Goal: Task Accomplishment & Management: Complete application form

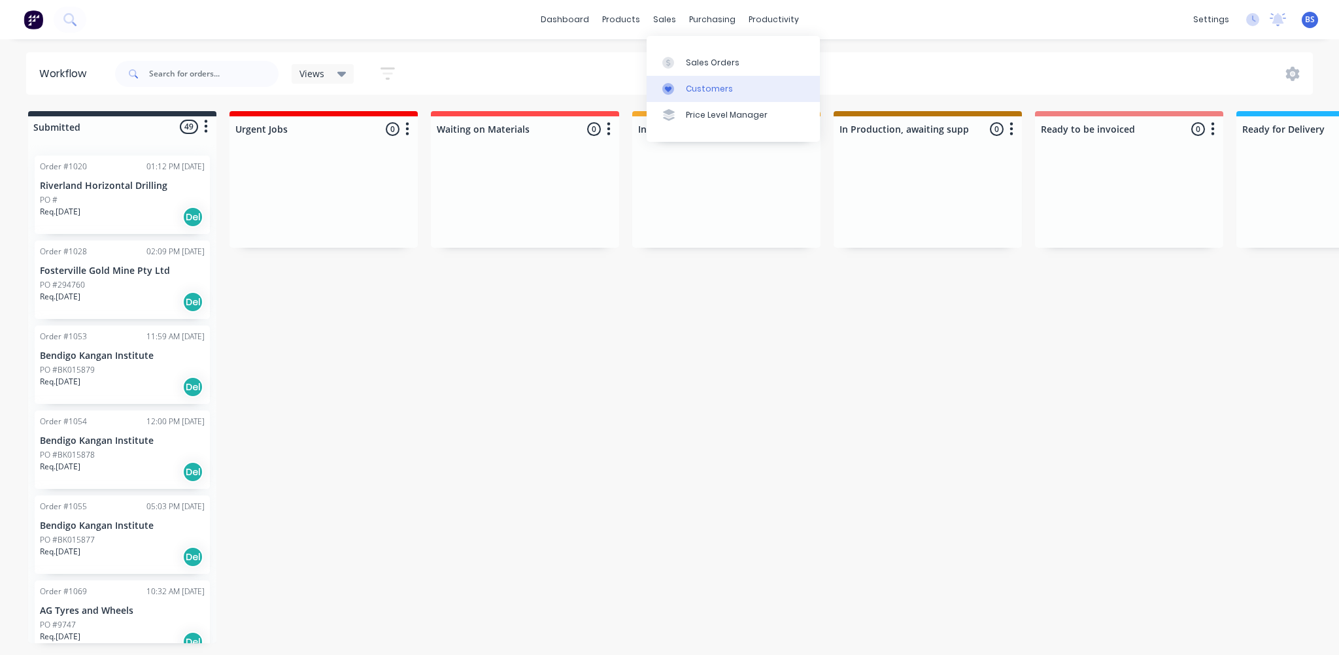
click at [706, 88] on div "Customers" at bounding box center [709, 89] width 47 height 12
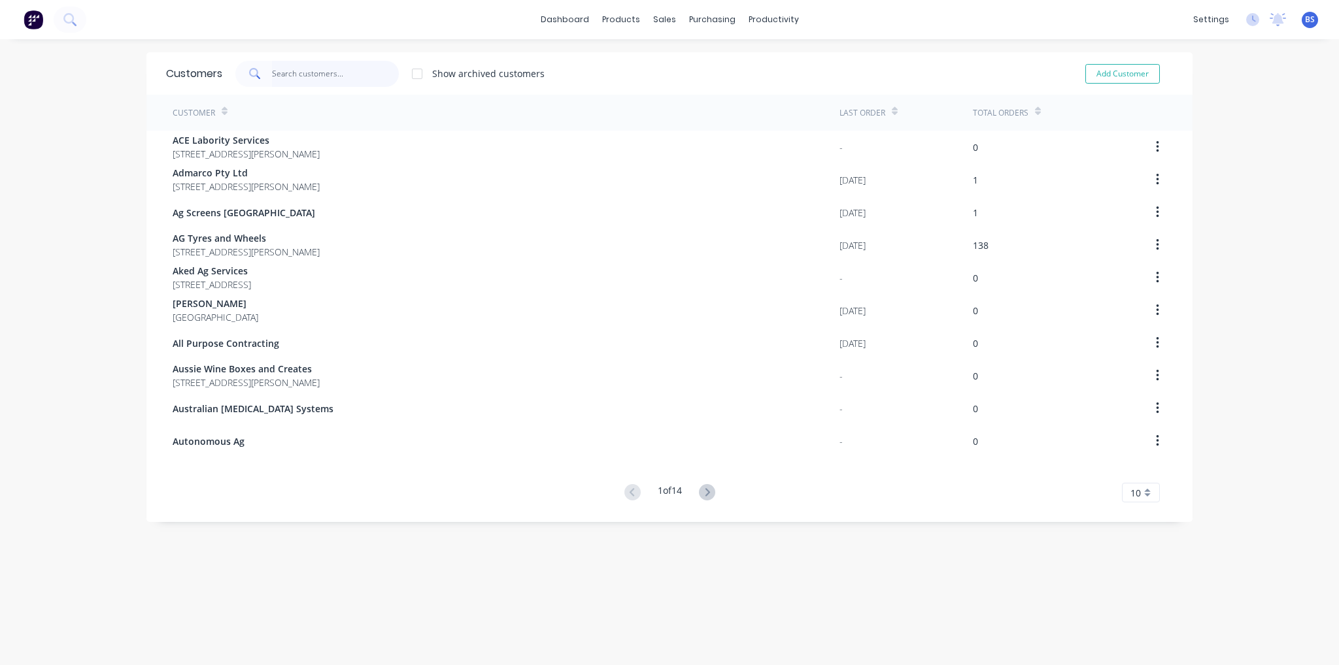
click at [328, 75] on input "text" at bounding box center [335, 74] width 127 height 26
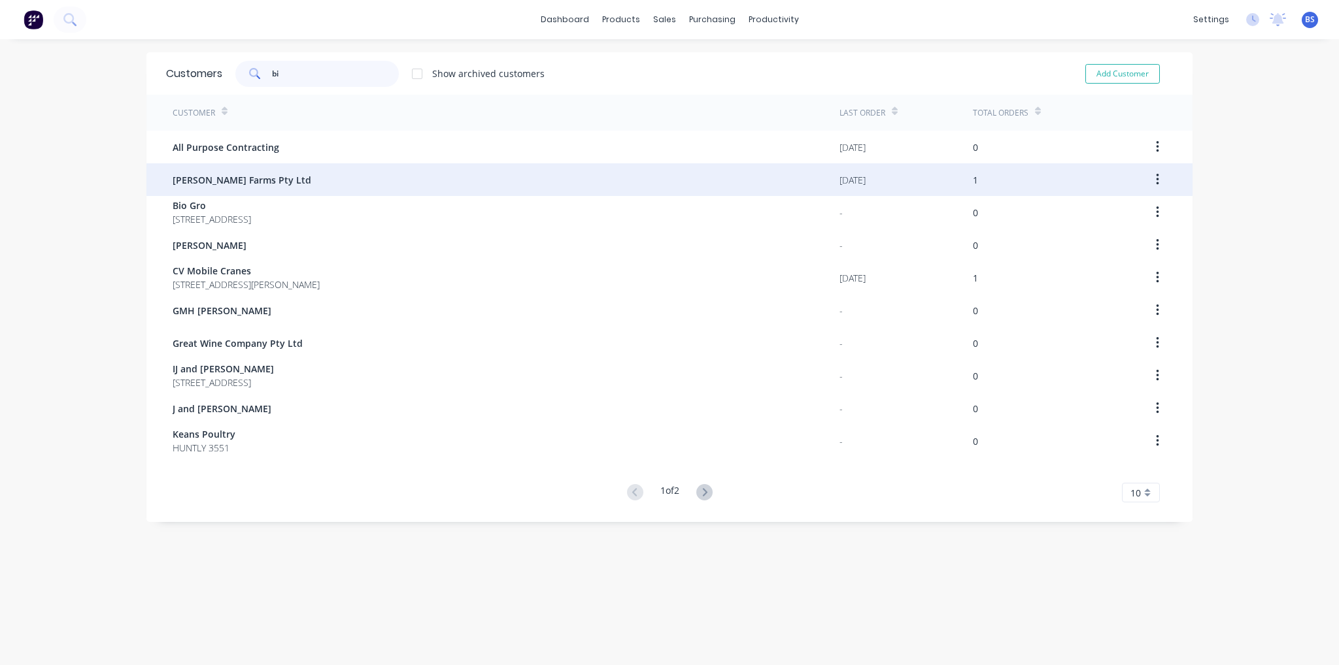
type input "bi"
click at [297, 181] on div "[PERSON_NAME] Farms Pty Ltd" at bounding box center [506, 179] width 667 height 33
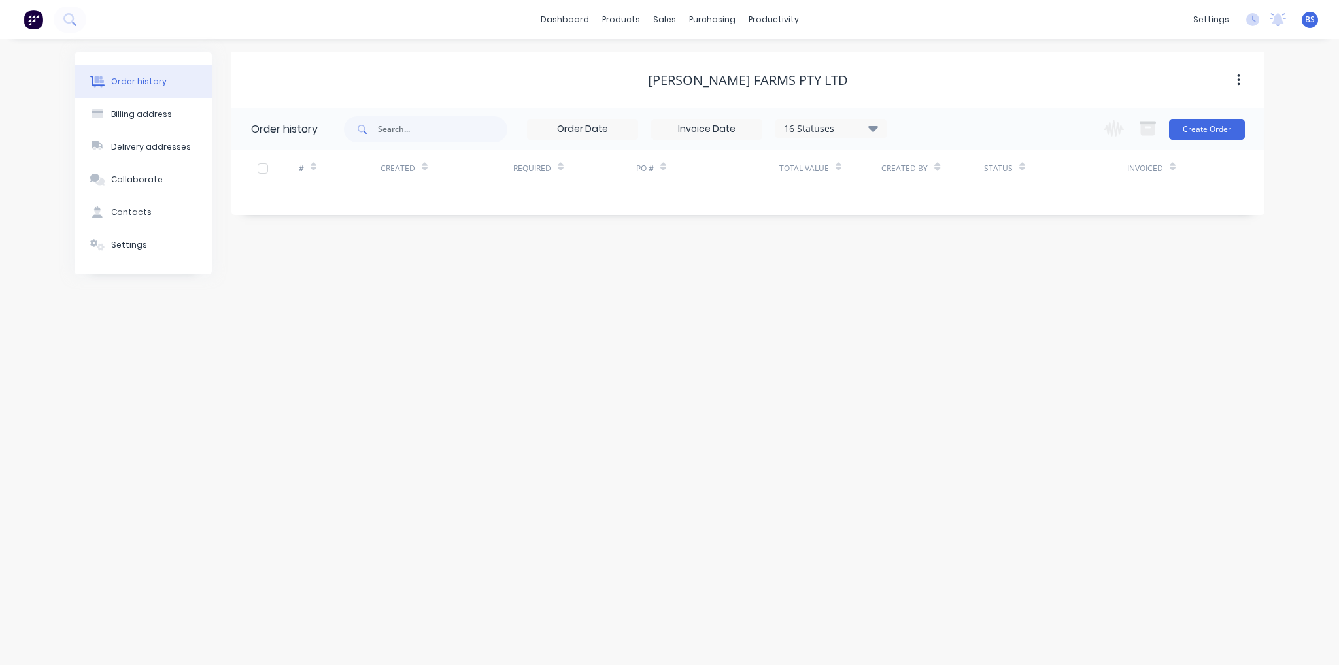
click at [829, 131] on div "16 Statuses" at bounding box center [831, 129] width 110 height 14
click at [816, 288] on div "All" at bounding box center [857, 286] width 163 height 26
click at [939, 279] on label at bounding box center [939, 279] width 0 height 0
click at [939, 290] on input "checkbox" at bounding box center [944, 285] width 10 height 12
checkbox input "true"
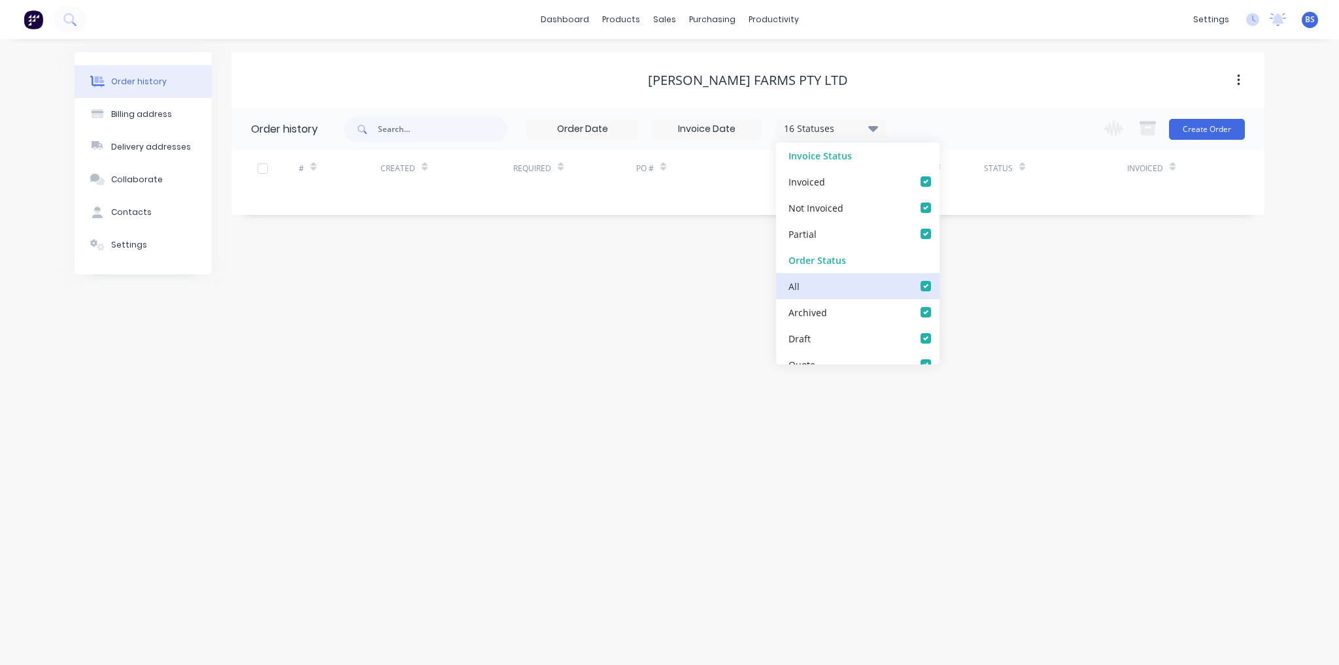
checkbox input "true"
click at [1094, 286] on div "Order history Billing address Delivery addresses Collaborate Contacts Settings …" at bounding box center [669, 352] width 1339 height 626
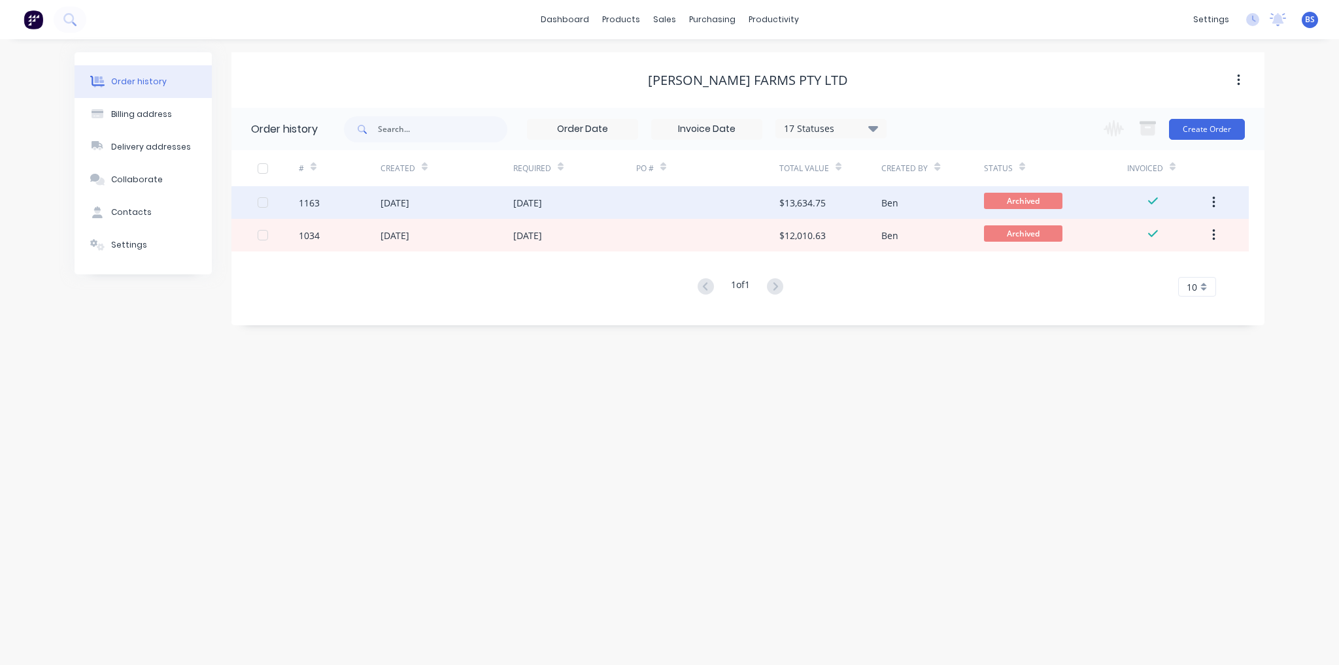
click at [1209, 205] on button "button" at bounding box center [1213, 203] width 31 height 24
click at [1211, 206] on button "button" at bounding box center [1213, 203] width 31 height 24
click at [764, 207] on div at bounding box center [707, 202] width 143 height 33
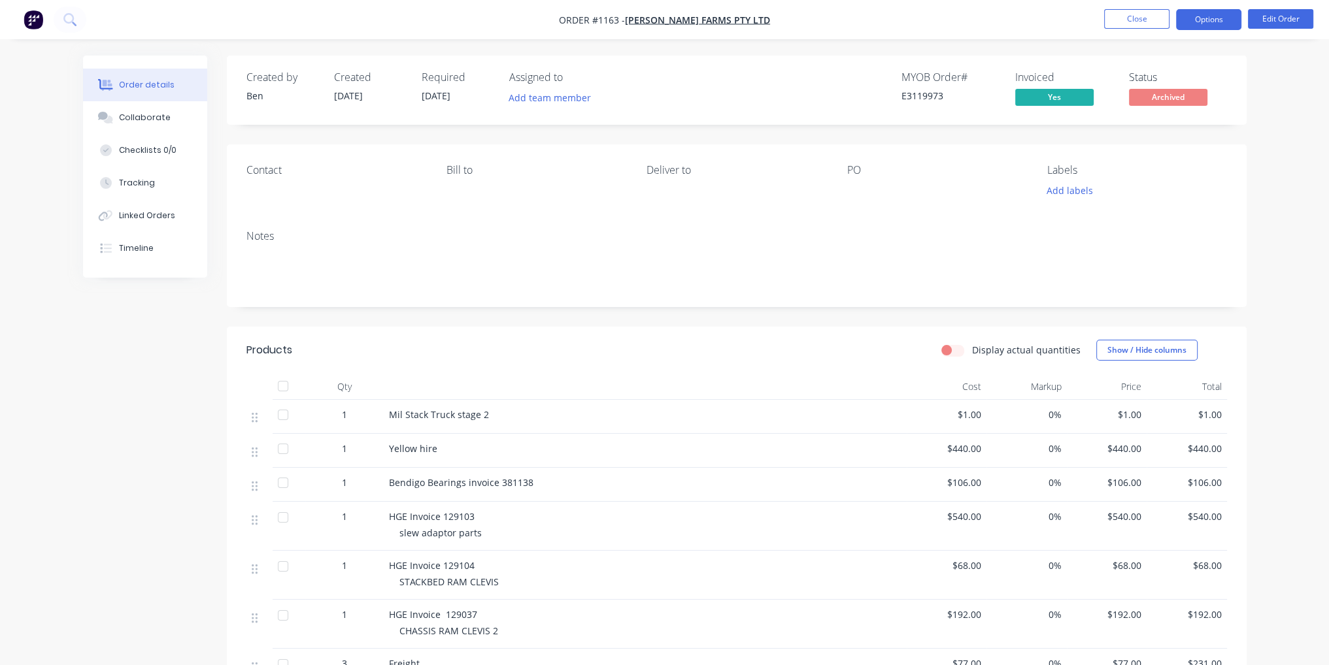
click at [1215, 18] on button "Options" at bounding box center [1208, 19] width 65 height 21
click at [1265, 188] on div "Order details Collaborate Checklists 0/0 Tracking Linked Orders Timeline Order …" at bounding box center [664, 543] width 1329 height 1086
click at [1114, 18] on button "Close" at bounding box center [1136, 19] width 65 height 20
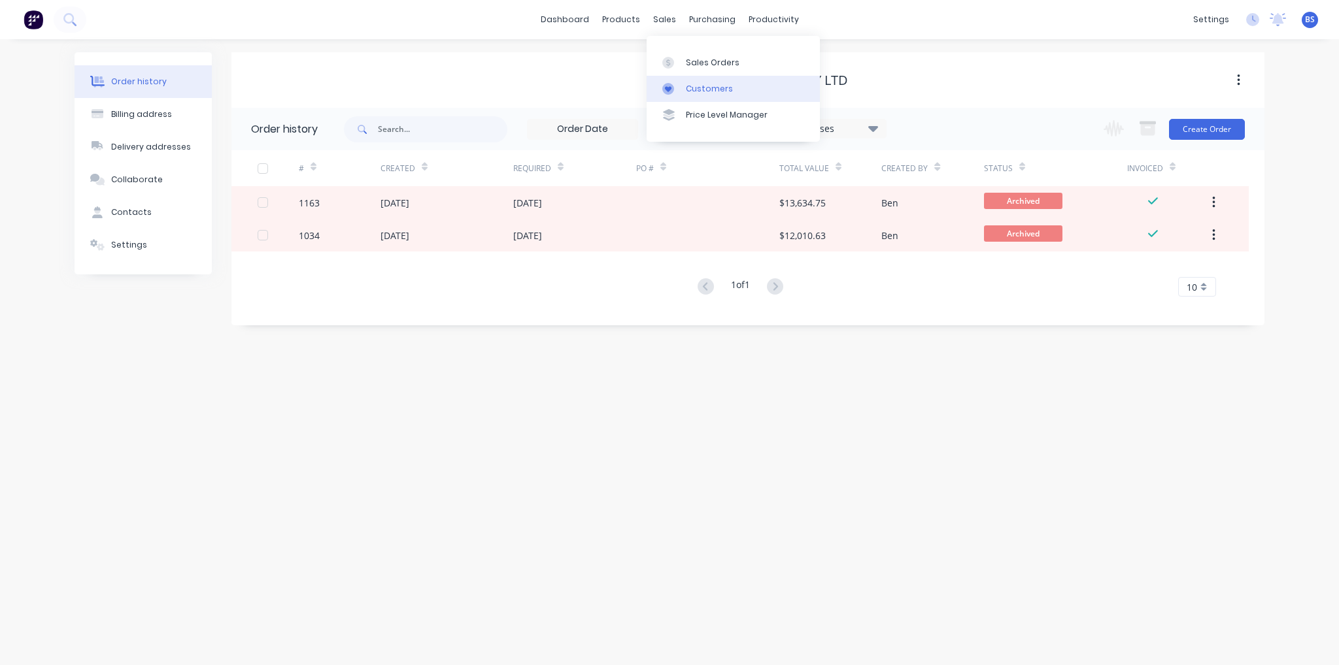
click at [693, 82] on link "Customers" at bounding box center [732, 89] width 173 height 26
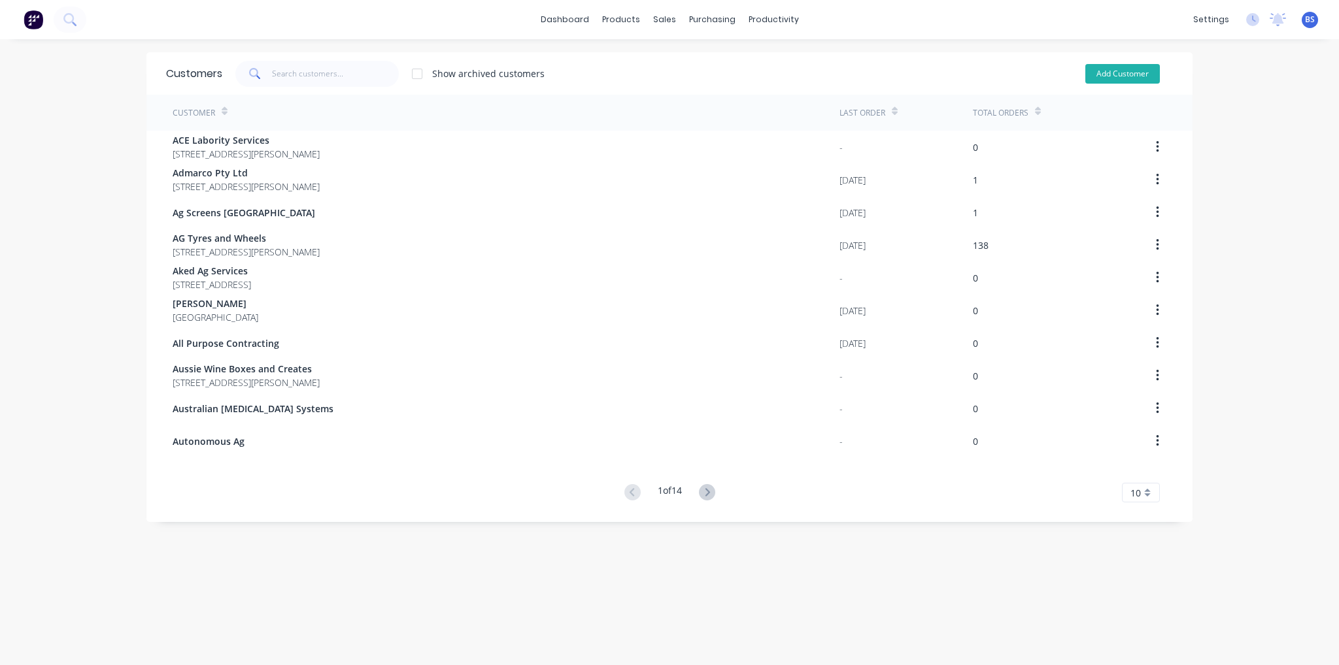
click at [1122, 75] on button "Add Customer" at bounding box center [1122, 74] width 75 height 20
select select "AU"
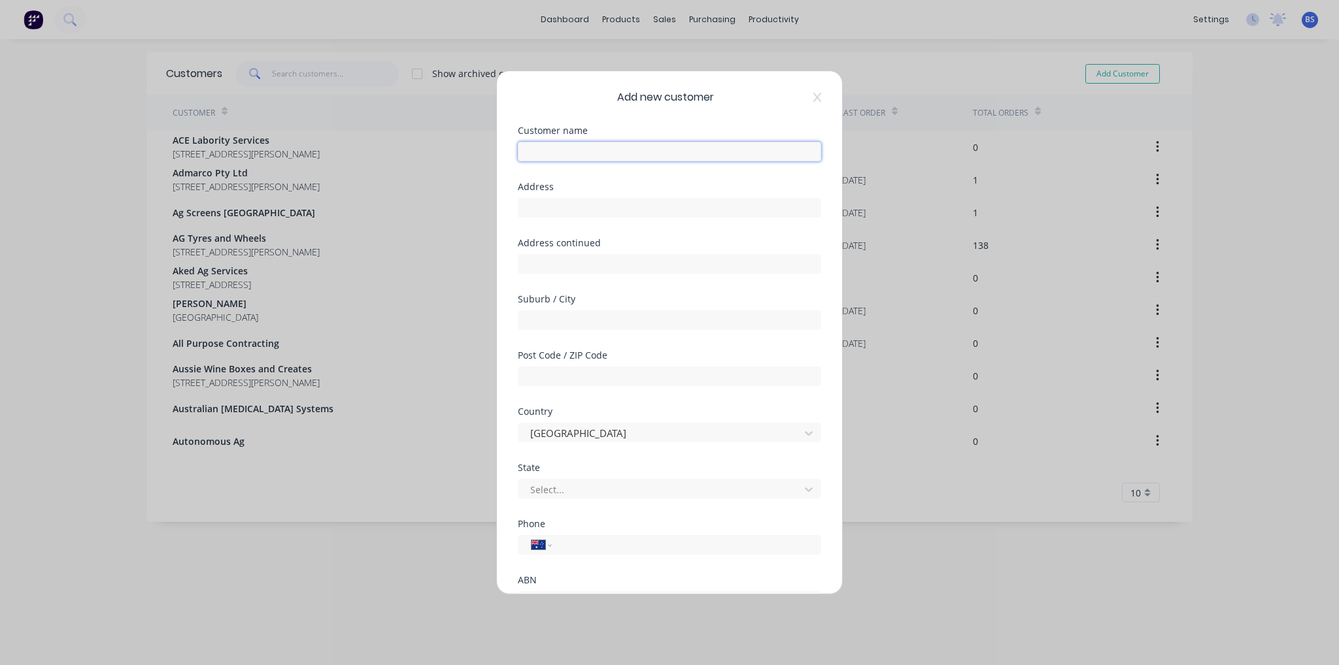
click at [709, 144] on input "text" at bounding box center [669, 152] width 303 height 20
type input "Ten Pack"
click at [961, 594] on div "Add new customer Customer name Ten Pack Address Address continued Suburb / City…" at bounding box center [669, 332] width 1339 height 665
click at [813, 97] on icon at bounding box center [817, 97] width 8 height 10
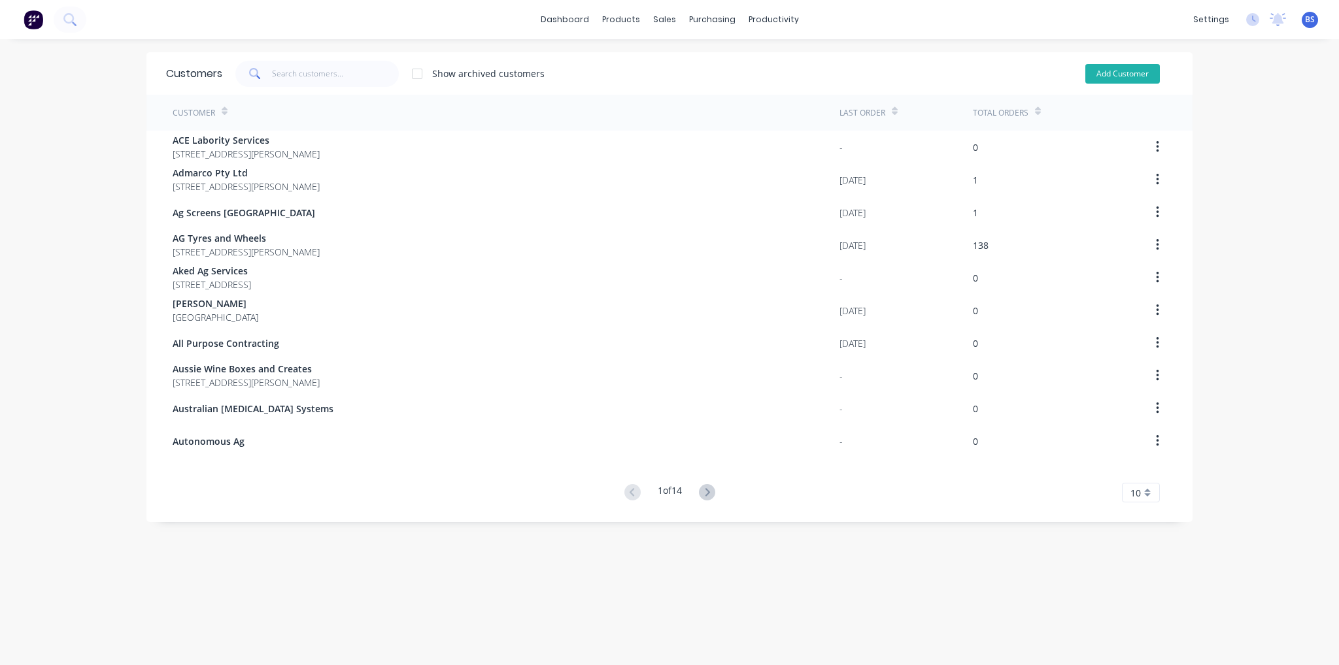
click at [1134, 79] on button "Add Customer" at bounding box center [1122, 74] width 75 height 20
select select "AU"
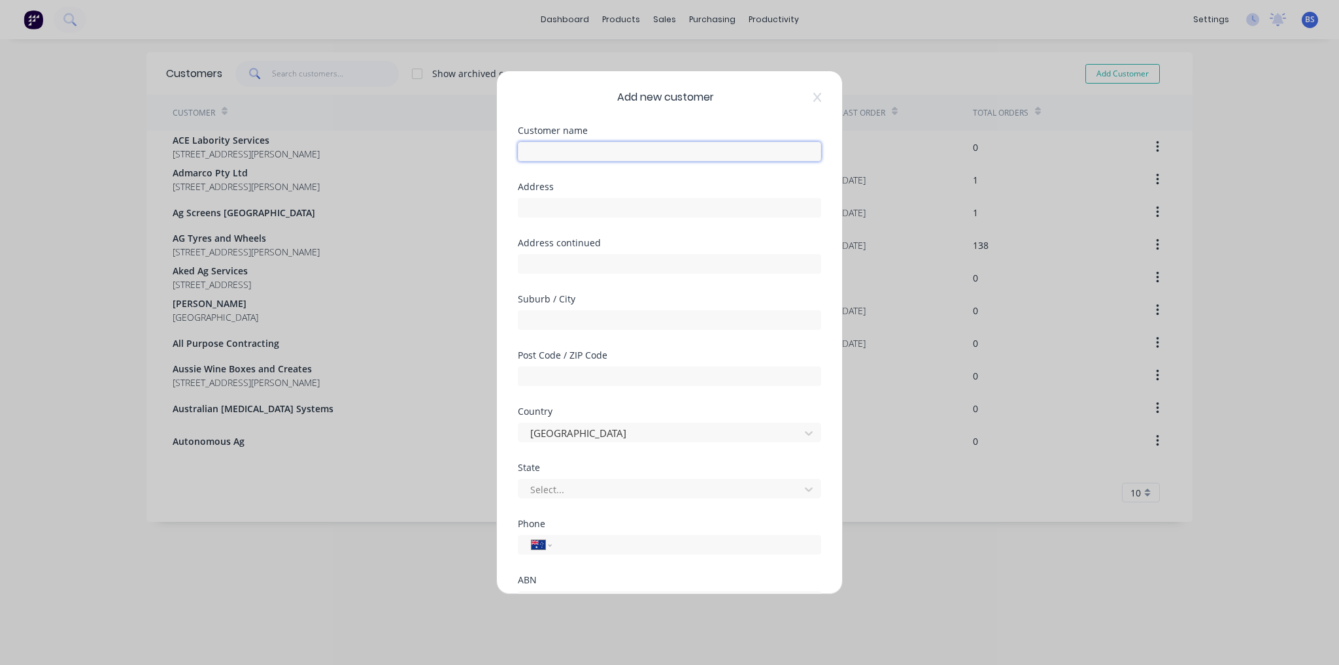
click at [578, 156] on input "text" at bounding box center [669, 152] width 303 height 20
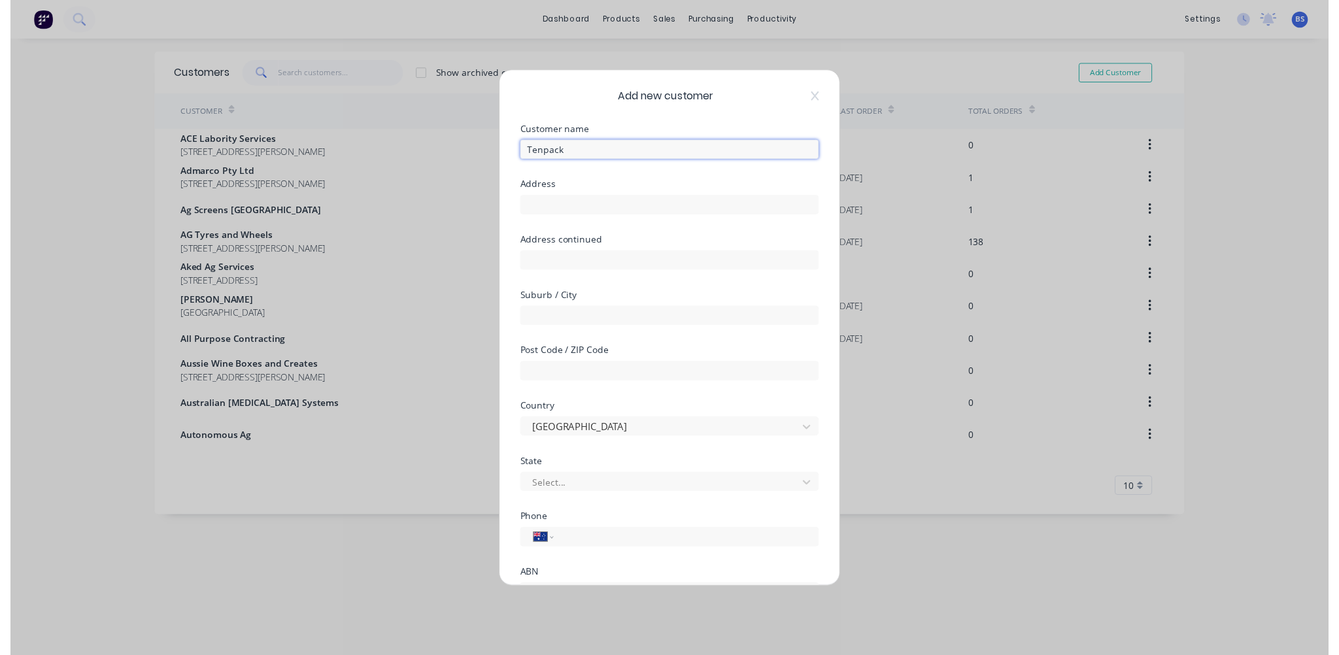
scroll to position [115, 0]
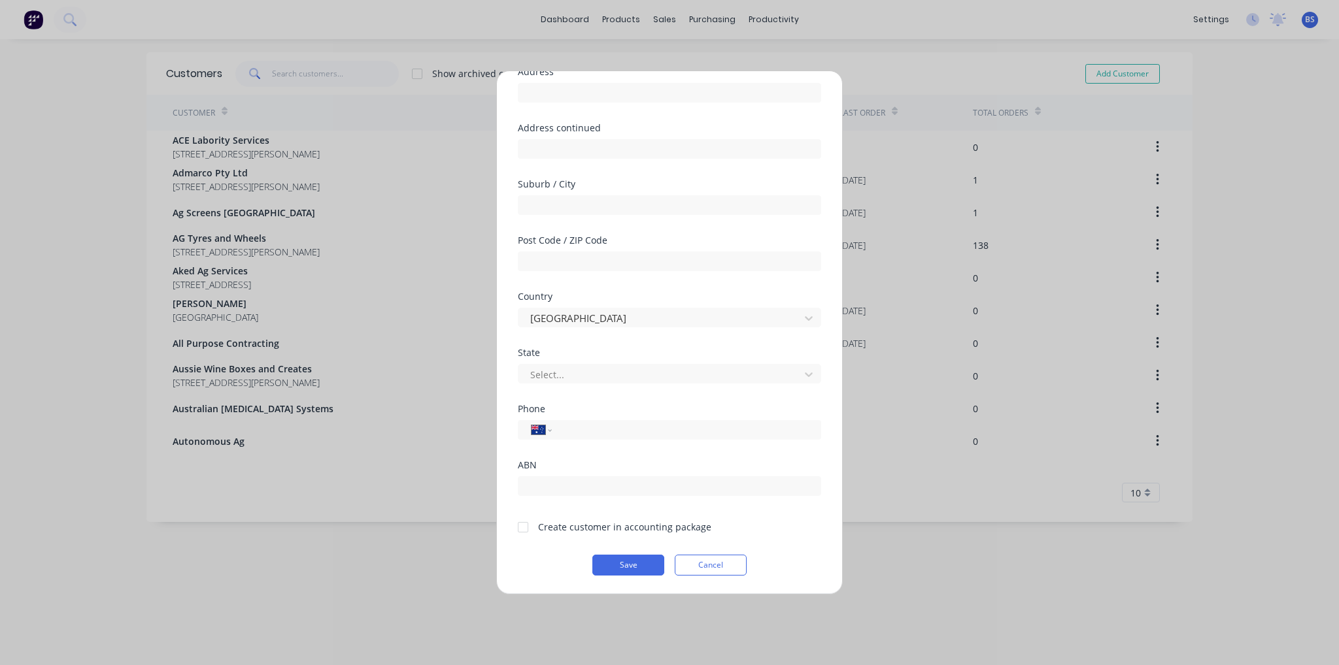
type input "Tenpack"
click at [526, 526] on div at bounding box center [523, 527] width 26 height 26
click at [639, 568] on button "Save" at bounding box center [628, 565] width 72 height 21
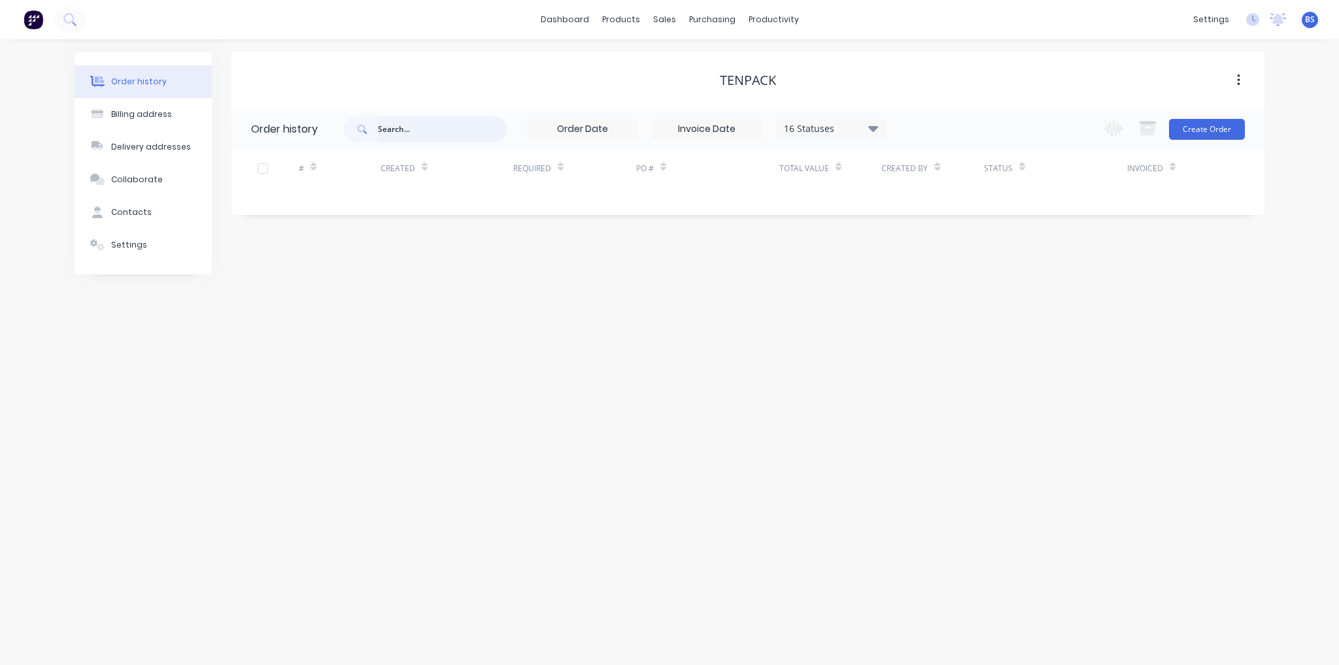
click at [408, 137] on input "text" at bounding box center [442, 129] width 129 height 26
type input "bi"
click at [410, 137] on input "bi" at bounding box center [442, 129] width 129 height 26
type input "bic"
click at [713, 84] on div "Customers" at bounding box center [709, 89] width 47 height 12
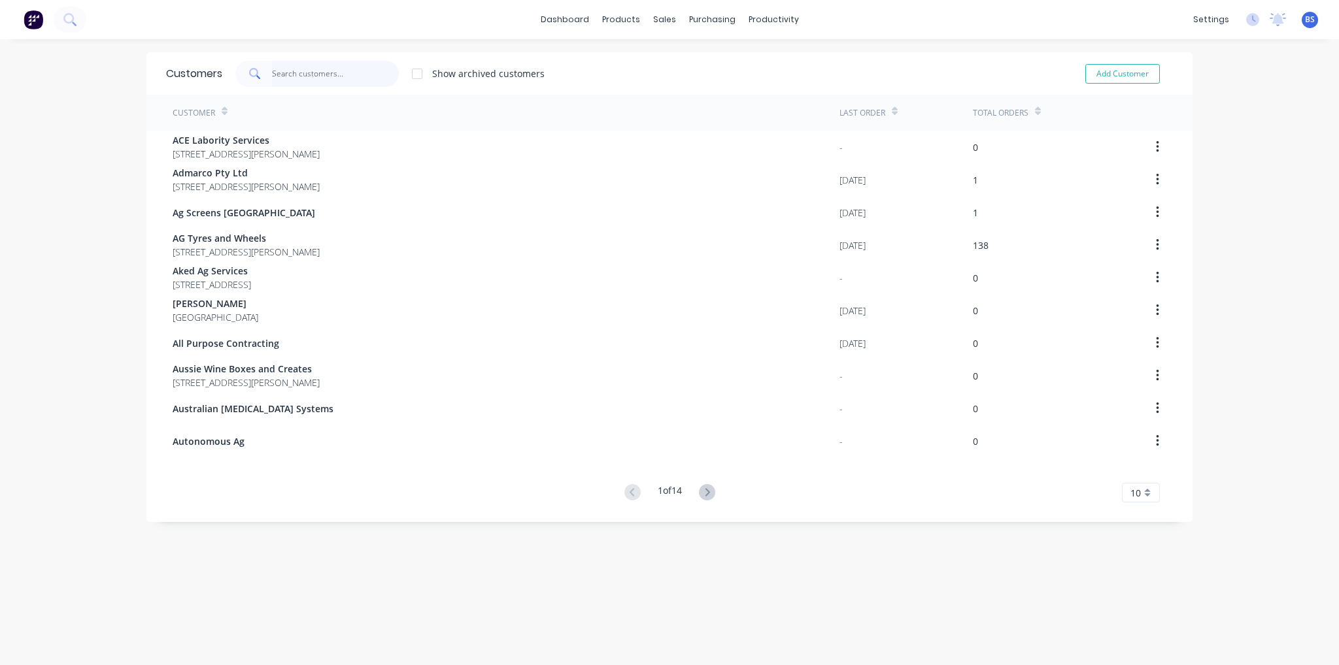
click at [300, 69] on input "text" at bounding box center [335, 74] width 127 height 26
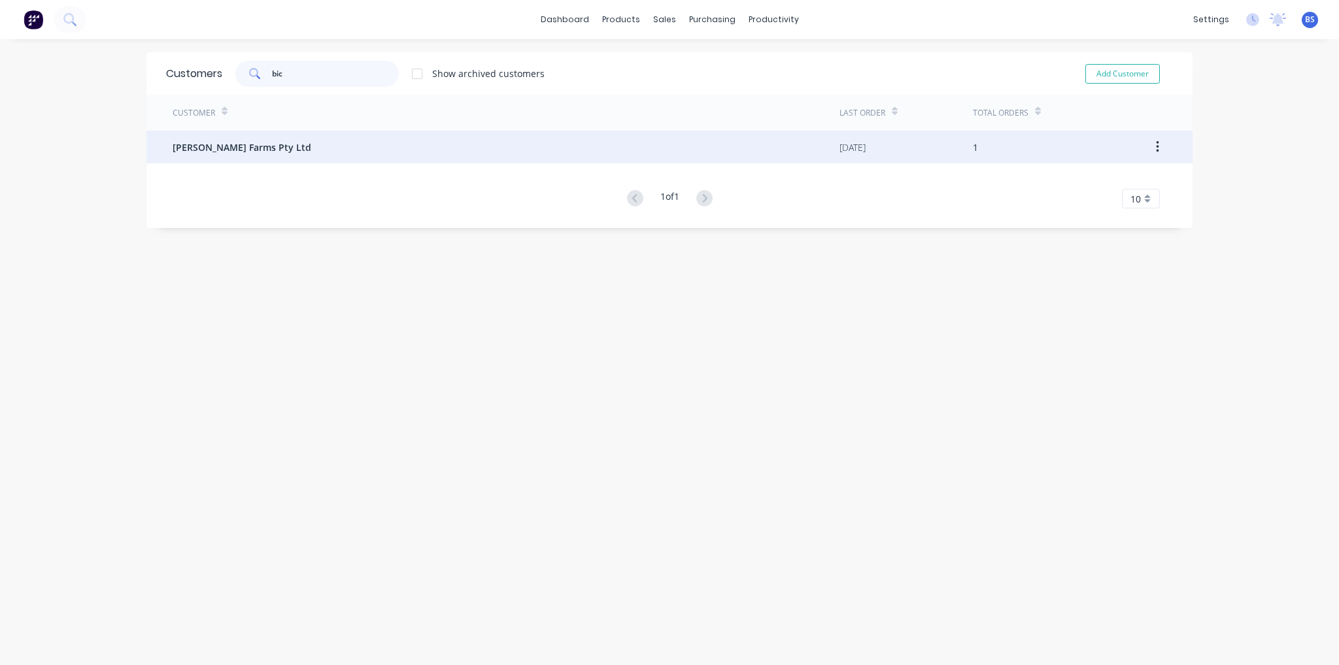
type input "bic"
click at [242, 144] on span "[PERSON_NAME] Farms Pty Ltd" at bounding box center [242, 148] width 139 height 14
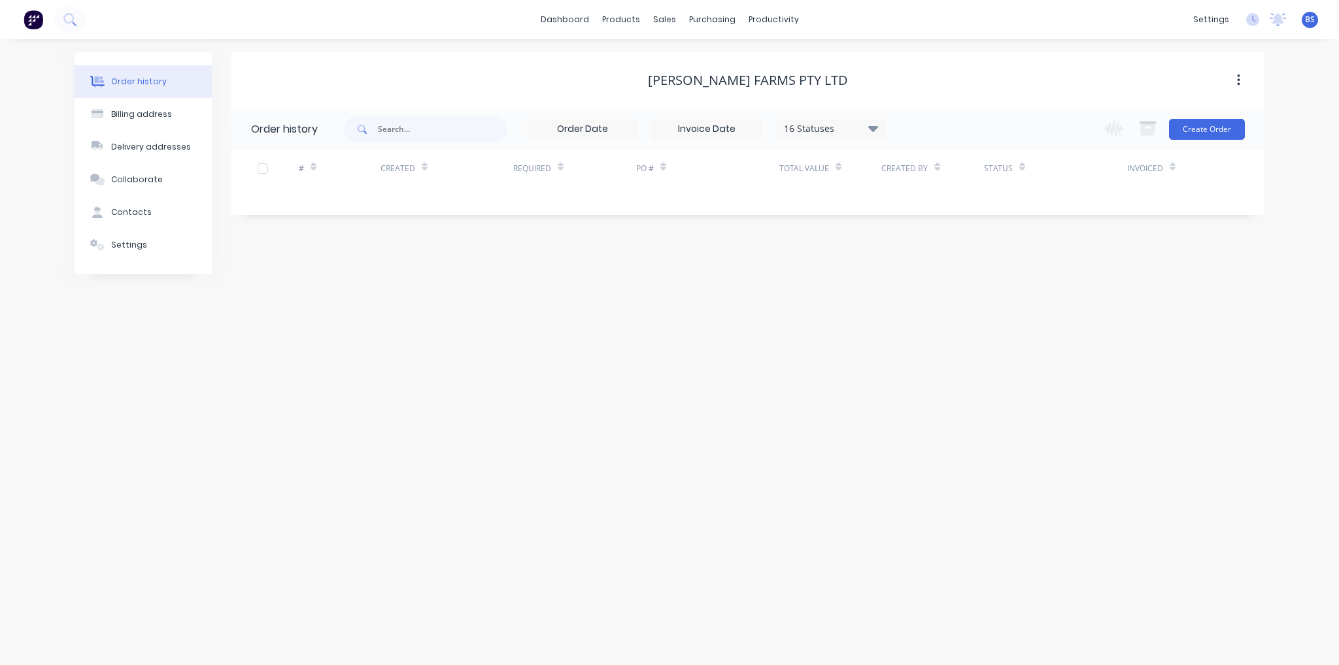
click at [875, 132] on icon at bounding box center [873, 128] width 10 height 16
click at [869, 288] on div "All" at bounding box center [857, 286] width 163 height 26
click at [939, 279] on label at bounding box center [939, 279] width 0 height 0
click at [939, 285] on input "checkbox" at bounding box center [944, 285] width 10 height 12
checkbox input "true"
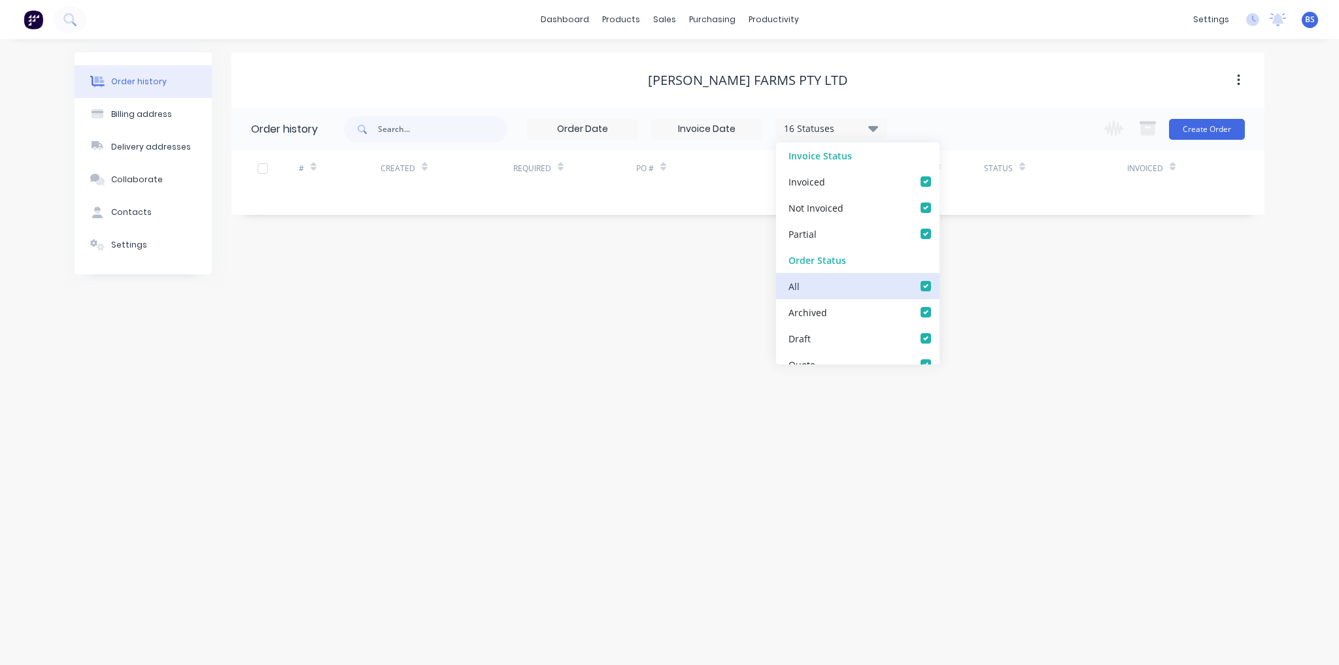
checkbox input "true"
click at [1169, 306] on div "Order history Billing address Delivery addresses Collaborate Contacts Settings …" at bounding box center [669, 352] width 1339 height 626
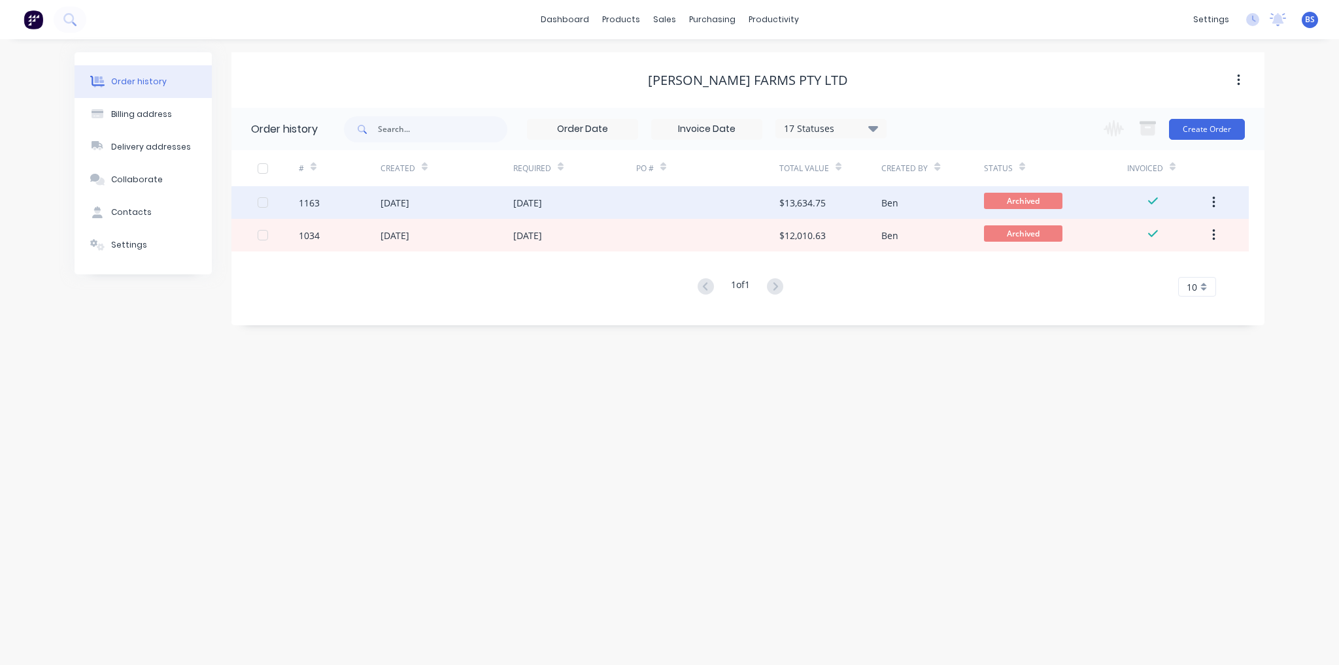
click at [711, 203] on div at bounding box center [707, 202] width 143 height 33
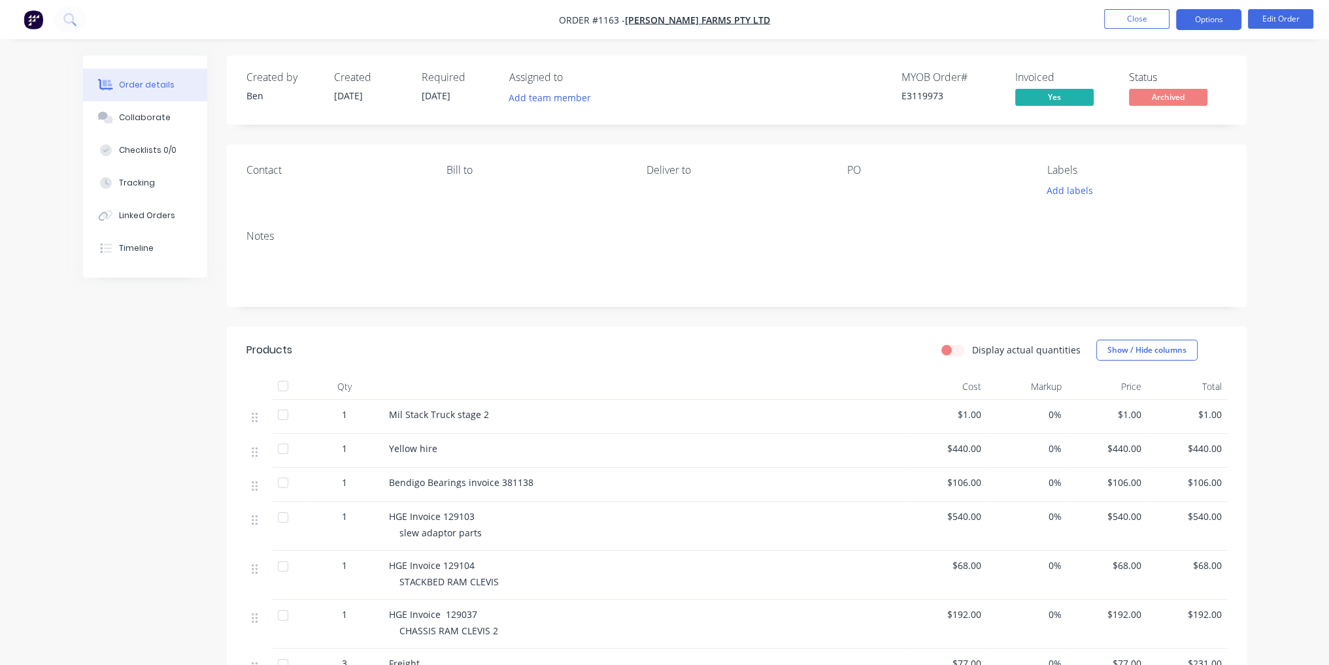
click at [1190, 23] on button "Options" at bounding box center [1208, 19] width 65 height 21
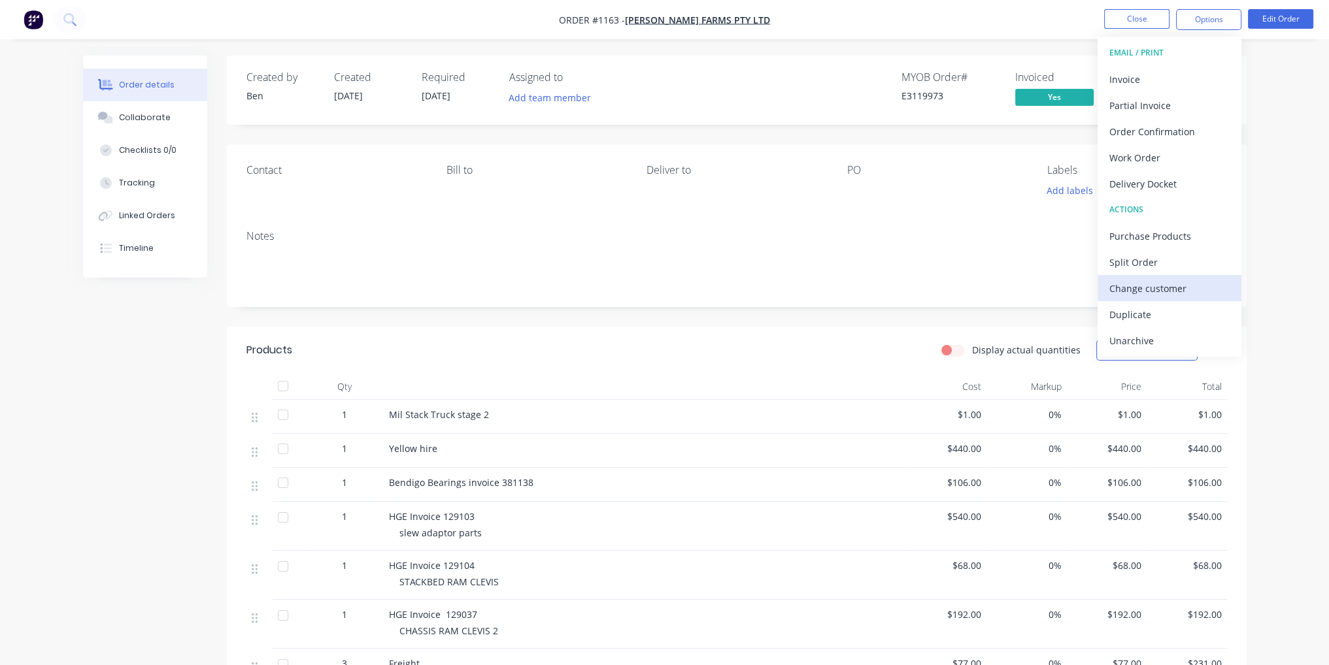
click at [1151, 290] on div "Change customer" at bounding box center [1169, 288] width 120 height 19
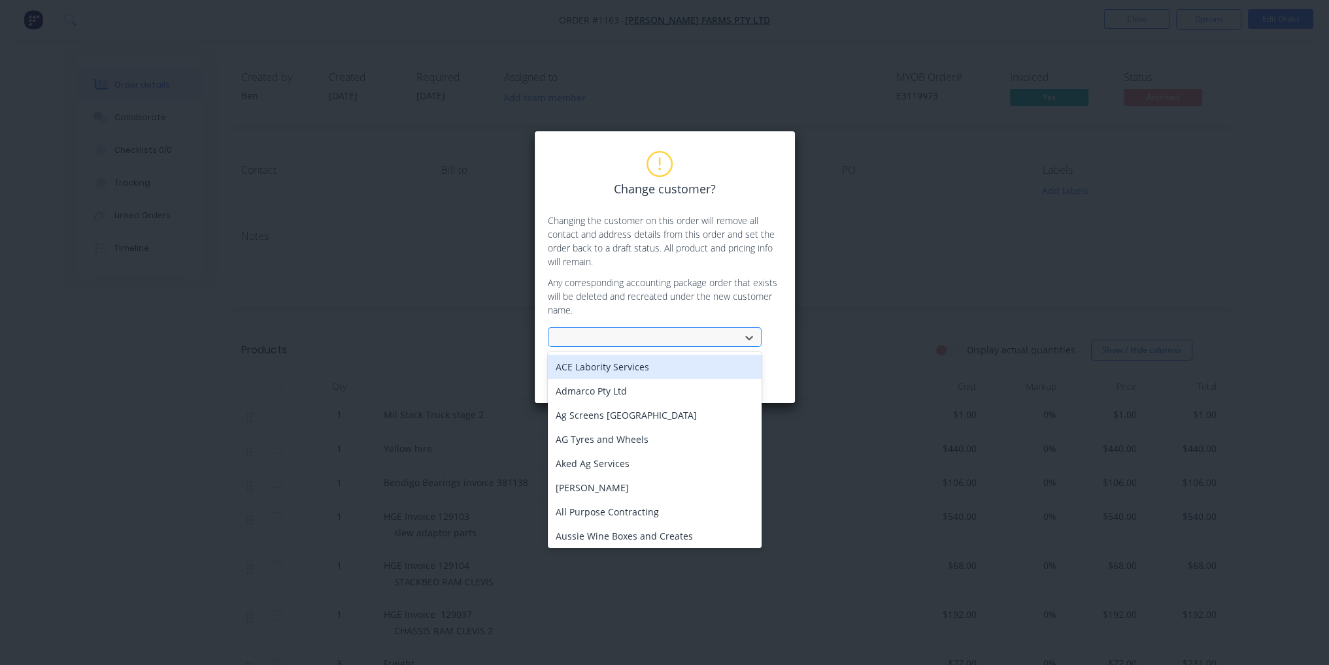
click at [671, 345] on div at bounding box center [646, 338] width 175 height 16
type input "tenp"
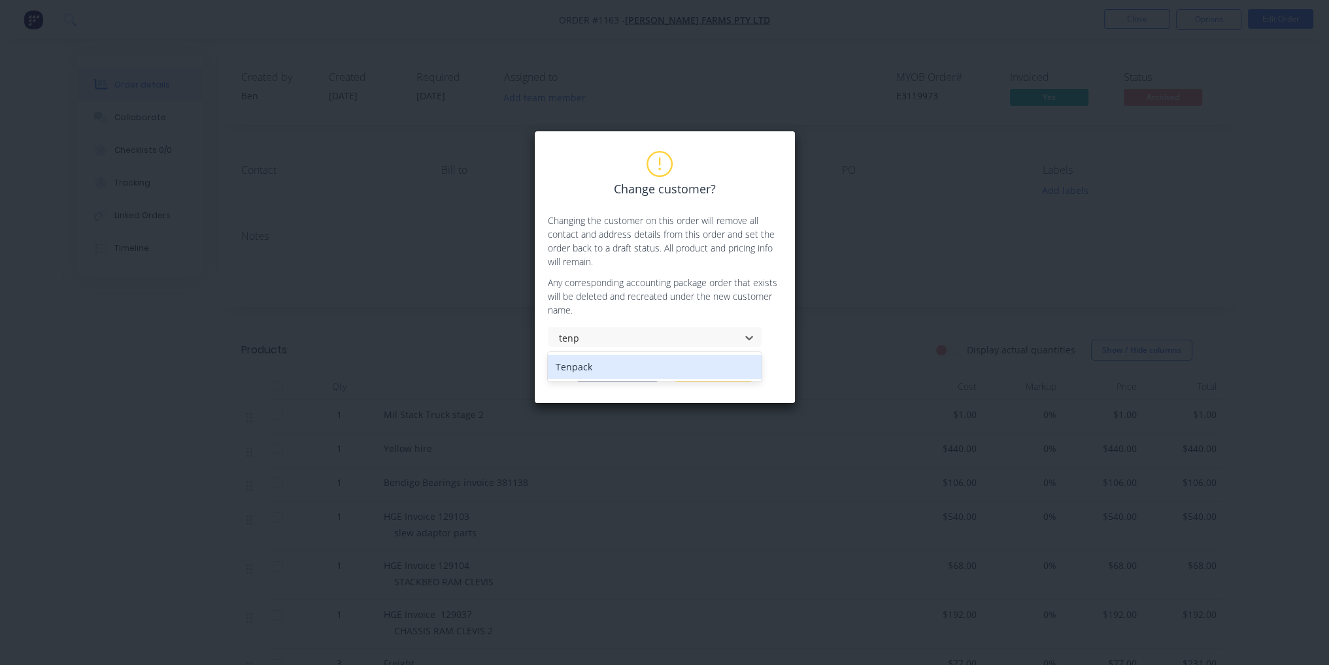
click at [571, 369] on div "Tenpack" at bounding box center [655, 367] width 214 height 24
click at [627, 372] on button "Change customer" at bounding box center [618, 373] width 82 height 20
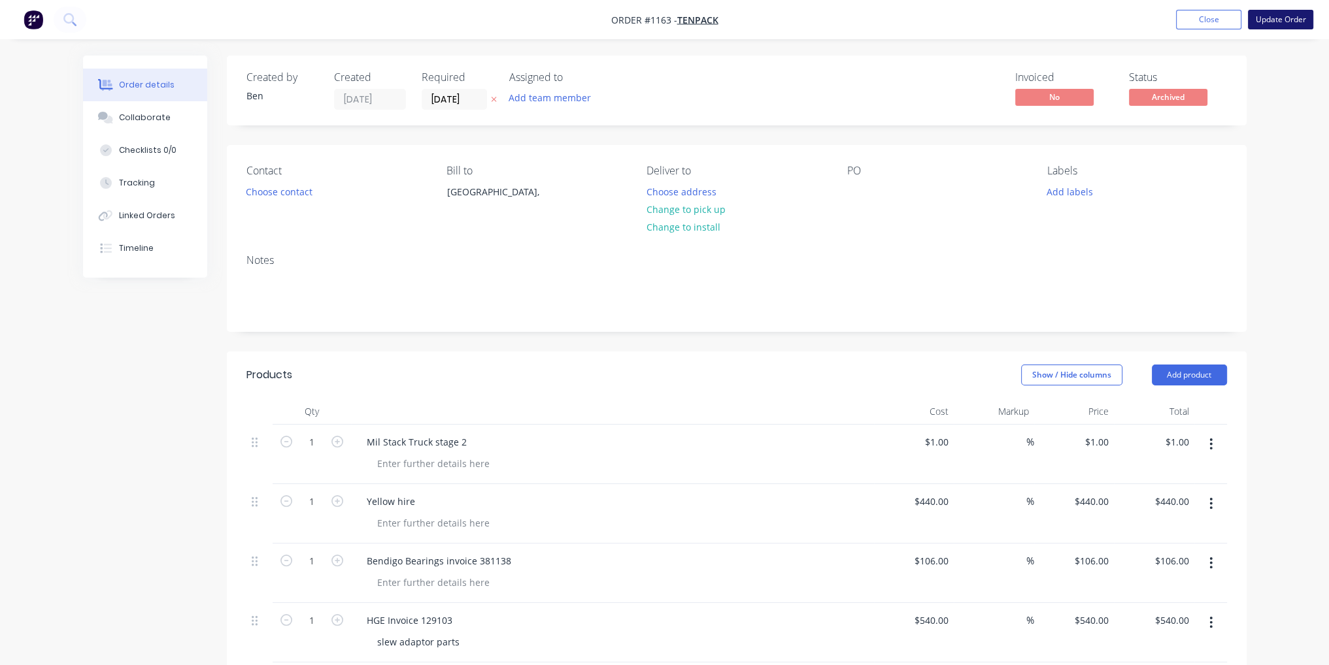
click at [1282, 17] on button "Update Order" at bounding box center [1280, 20] width 65 height 20
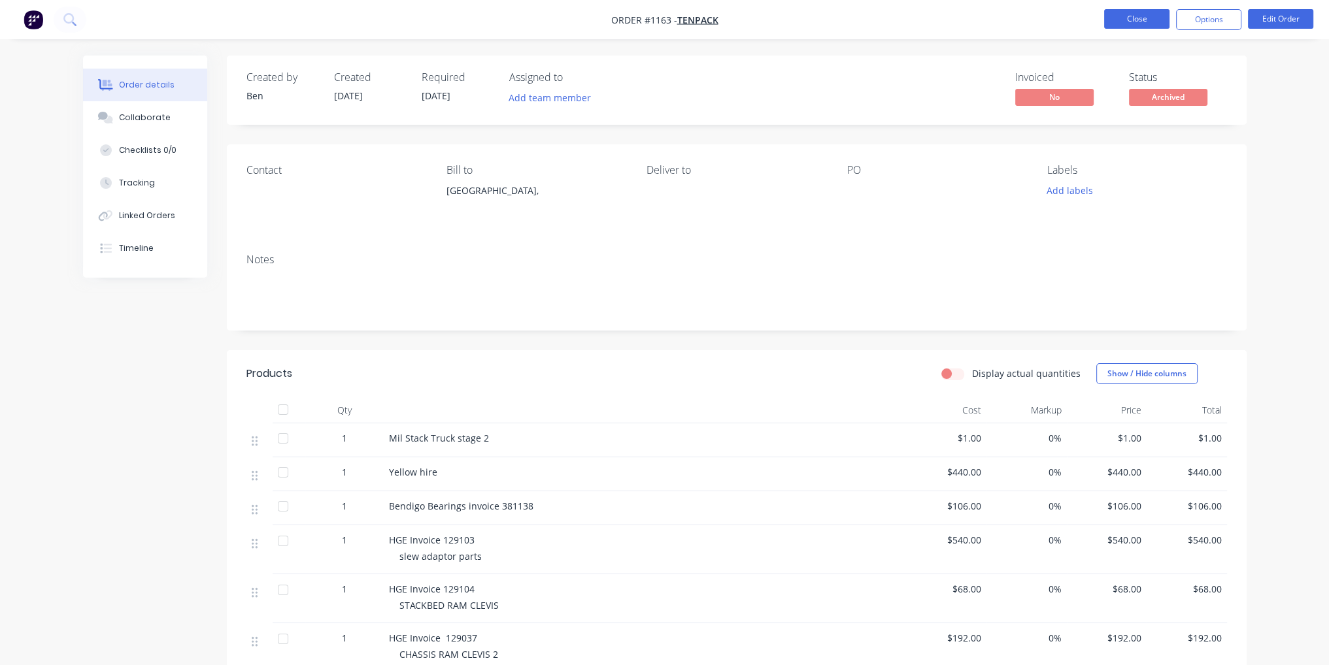
click at [1127, 25] on button "Close" at bounding box center [1136, 19] width 65 height 20
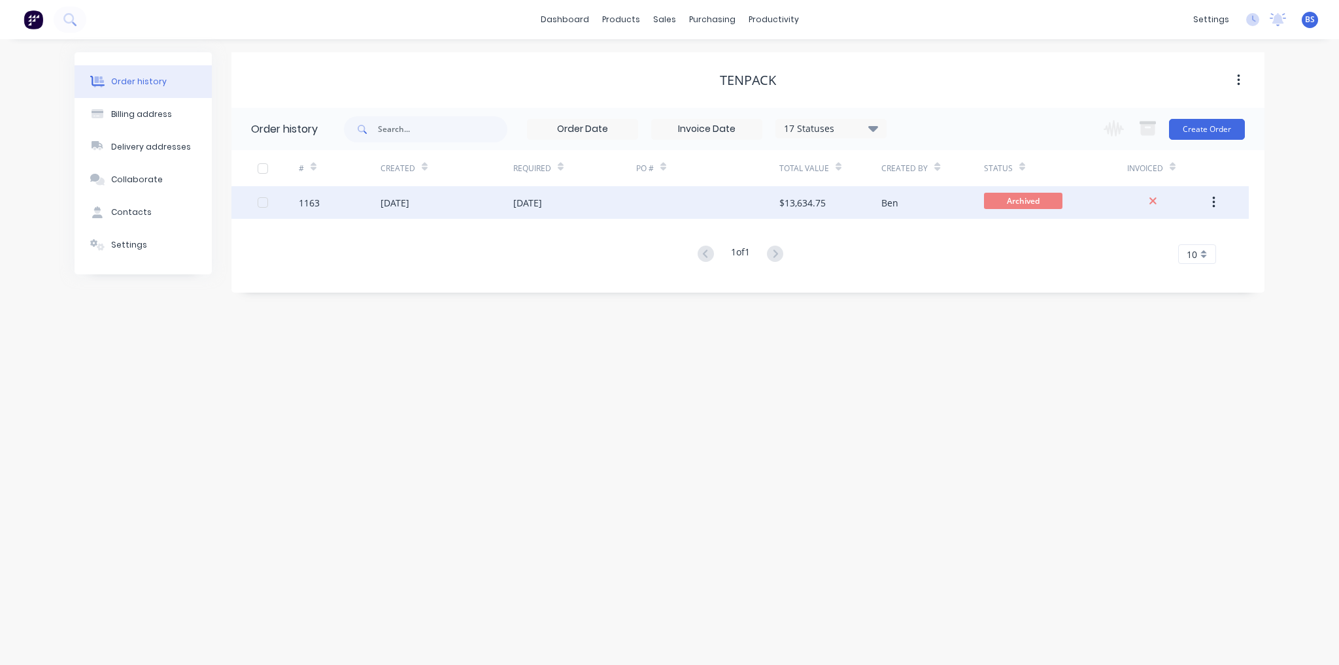
click at [714, 198] on div at bounding box center [707, 202] width 143 height 33
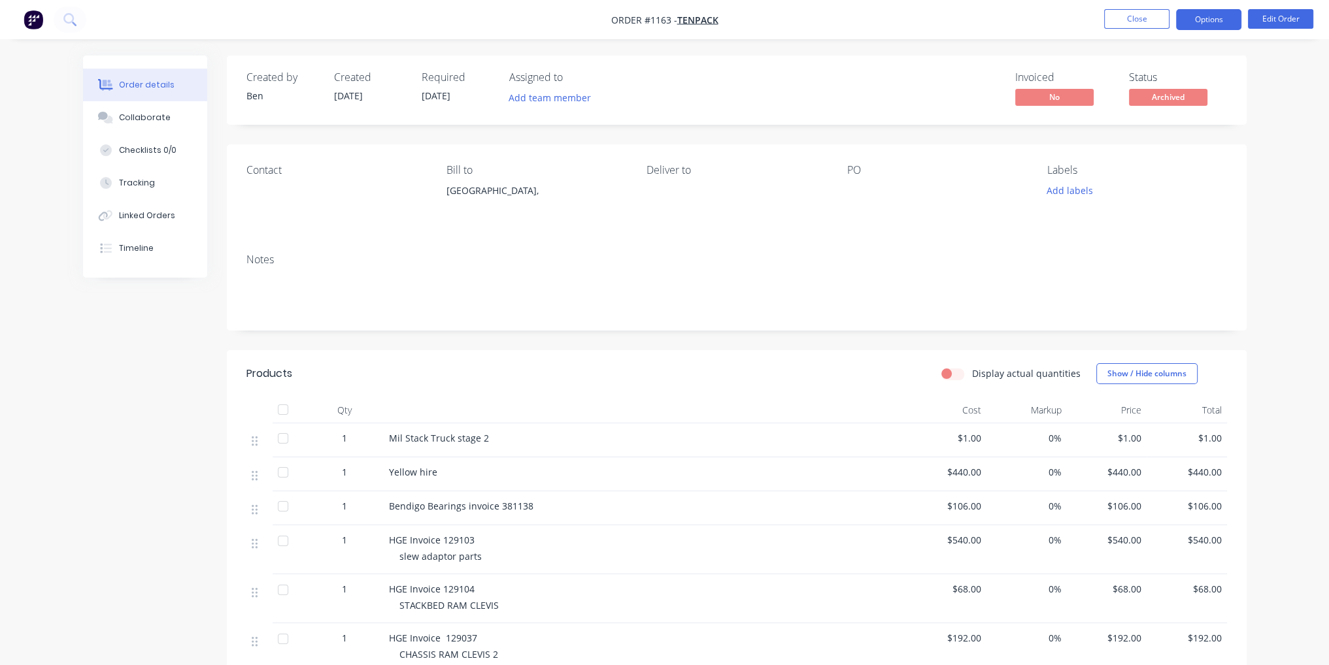
click at [1199, 22] on button "Options" at bounding box center [1208, 19] width 65 height 21
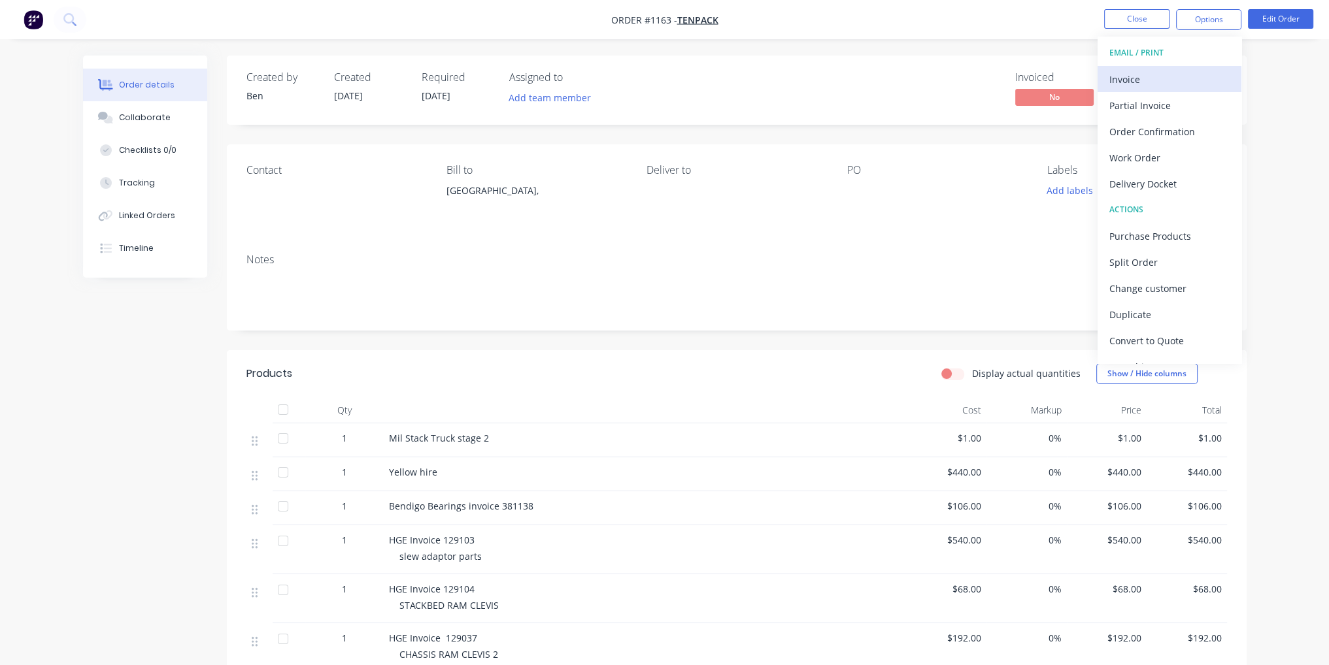
click at [1160, 80] on div "Invoice" at bounding box center [1169, 79] width 120 height 19
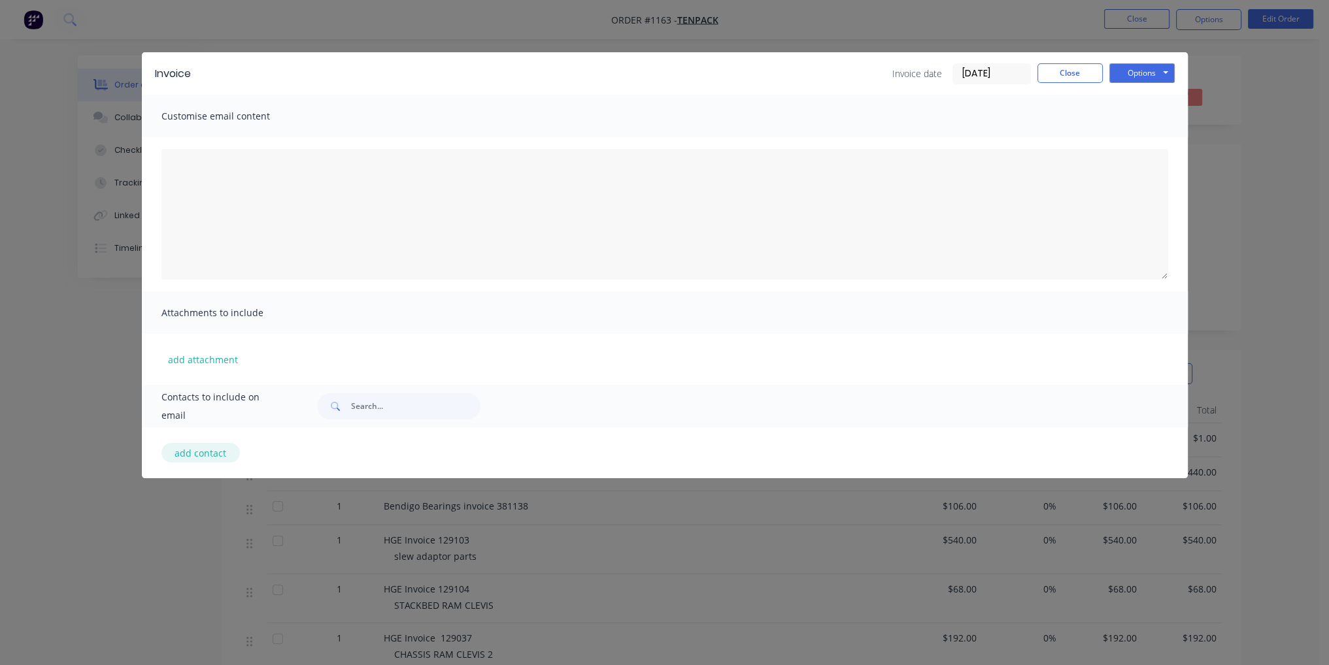
click at [194, 452] on button "add contact" at bounding box center [200, 453] width 78 height 20
select select "AU"
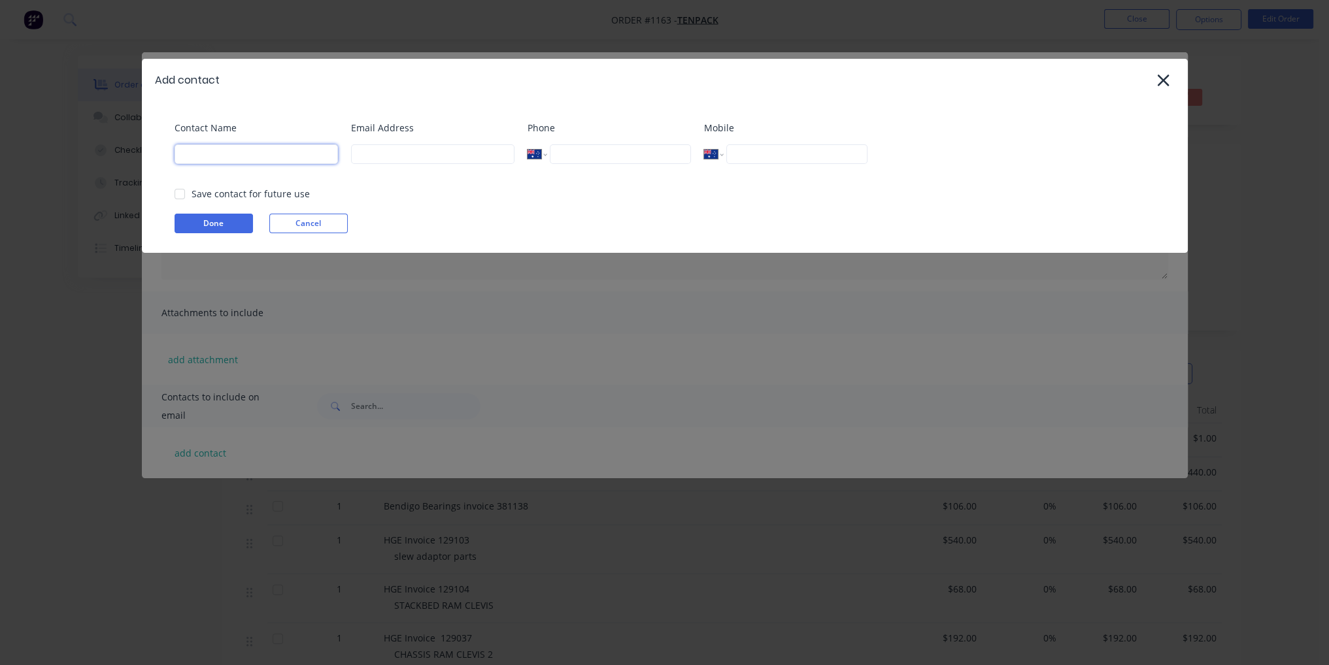
click at [290, 148] on input at bounding box center [256, 154] width 163 height 20
type input "[PERSON_NAME]"
type input "[EMAIL_ADDRESS][DOMAIN_NAME]"
type input "0400 286 501"
click at [183, 197] on div at bounding box center [180, 194] width 26 height 26
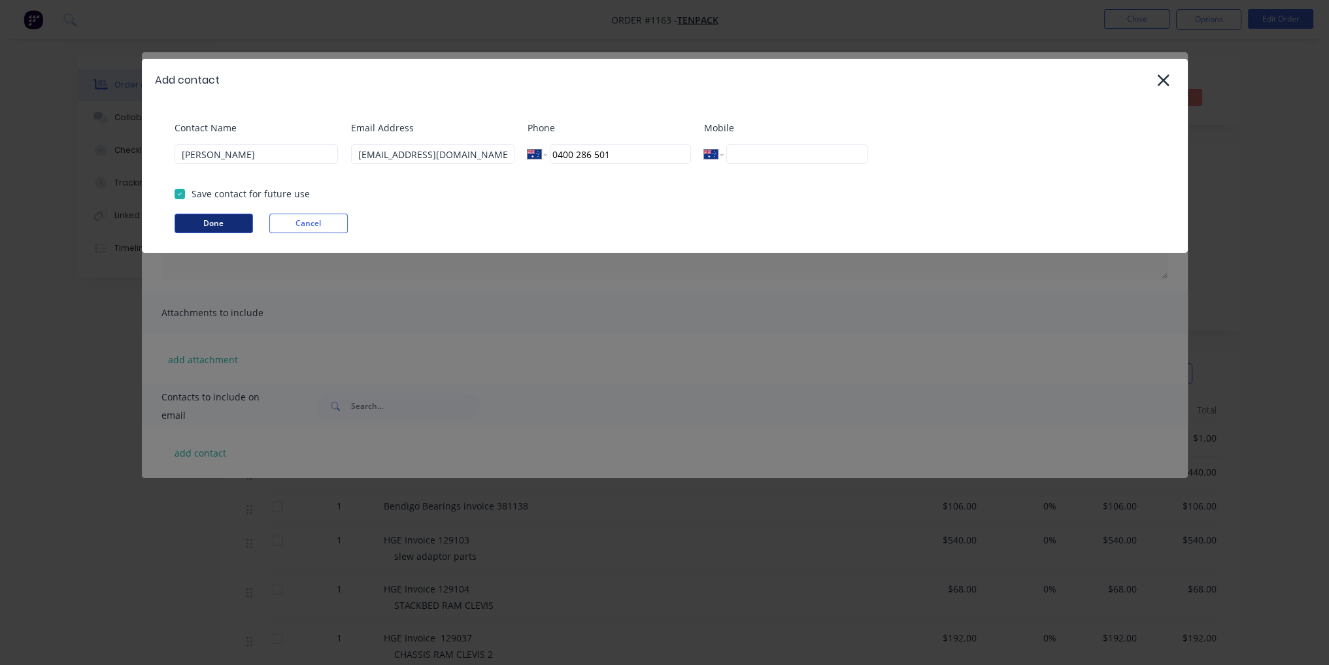
click at [205, 217] on button "Done" at bounding box center [214, 224] width 78 height 20
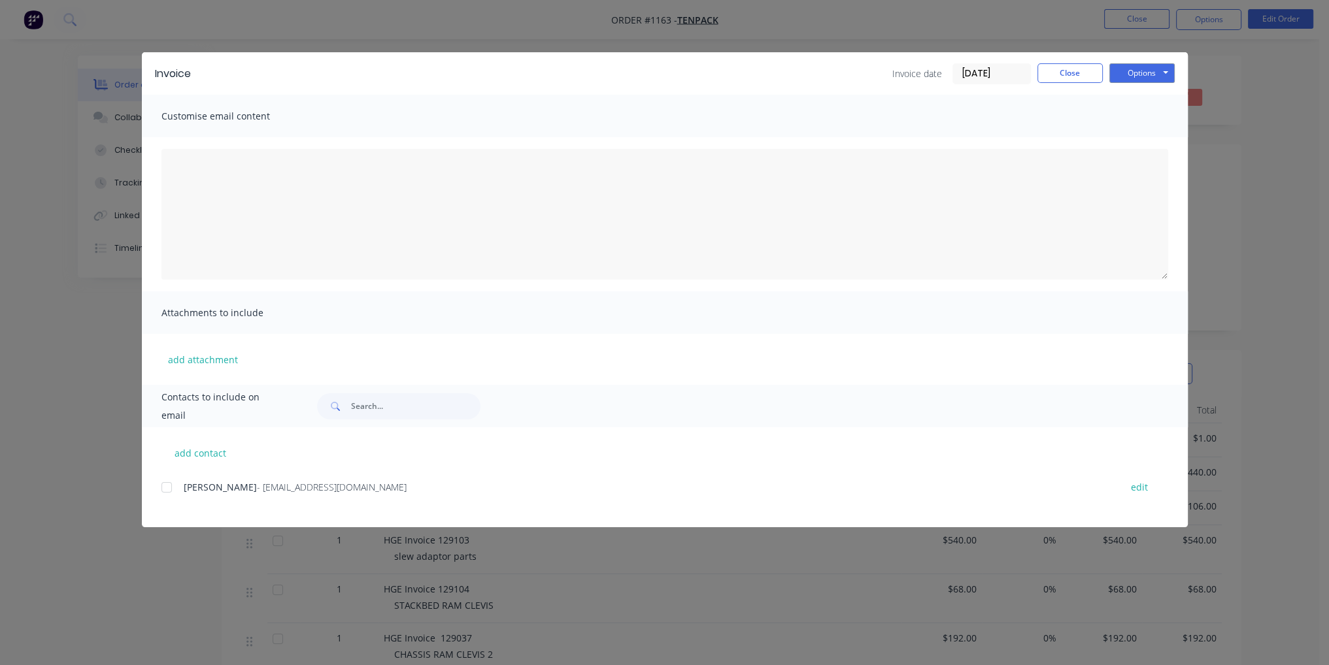
click at [169, 492] on div at bounding box center [167, 488] width 26 height 26
click at [1163, 69] on button "Options" at bounding box center [1141, 73] width 65 height 20
click at [1157, 147] on button "Email" at bounding box center [1151, 140] width 84 height 22
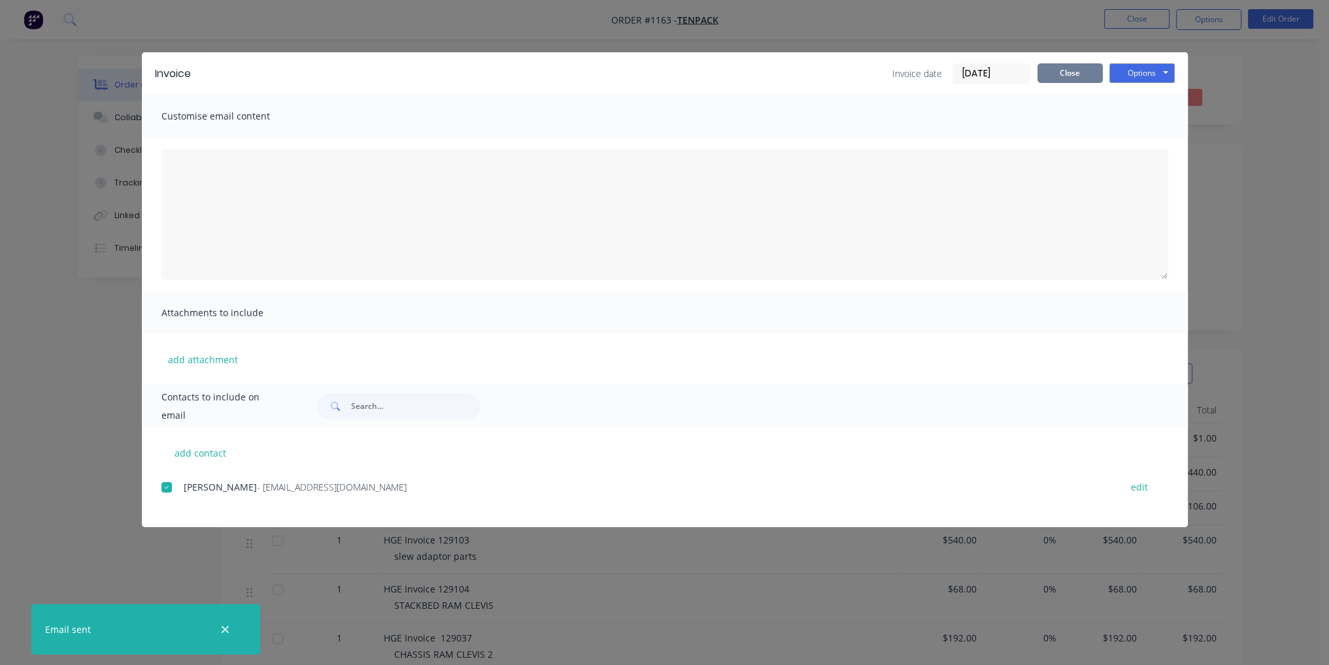
click at [1077, 80] on button "Close" at bounding box center [1069, 73] width 65 height 20
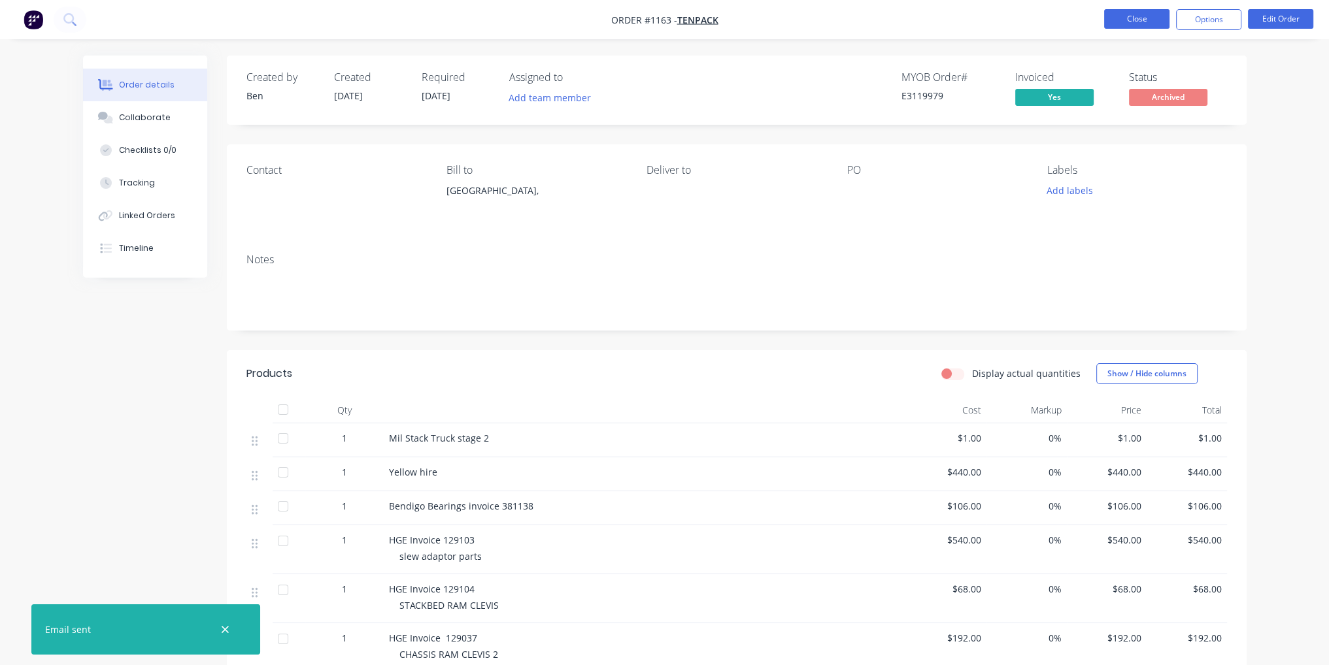
drag, startPoint x: 1126, startPoint y: 25, endPoint x: 1124, endPoint y: 14, distance: 11.4
click at [1124, 14] on button "Close" at bounding box center [1136, 19] width 65 height 20
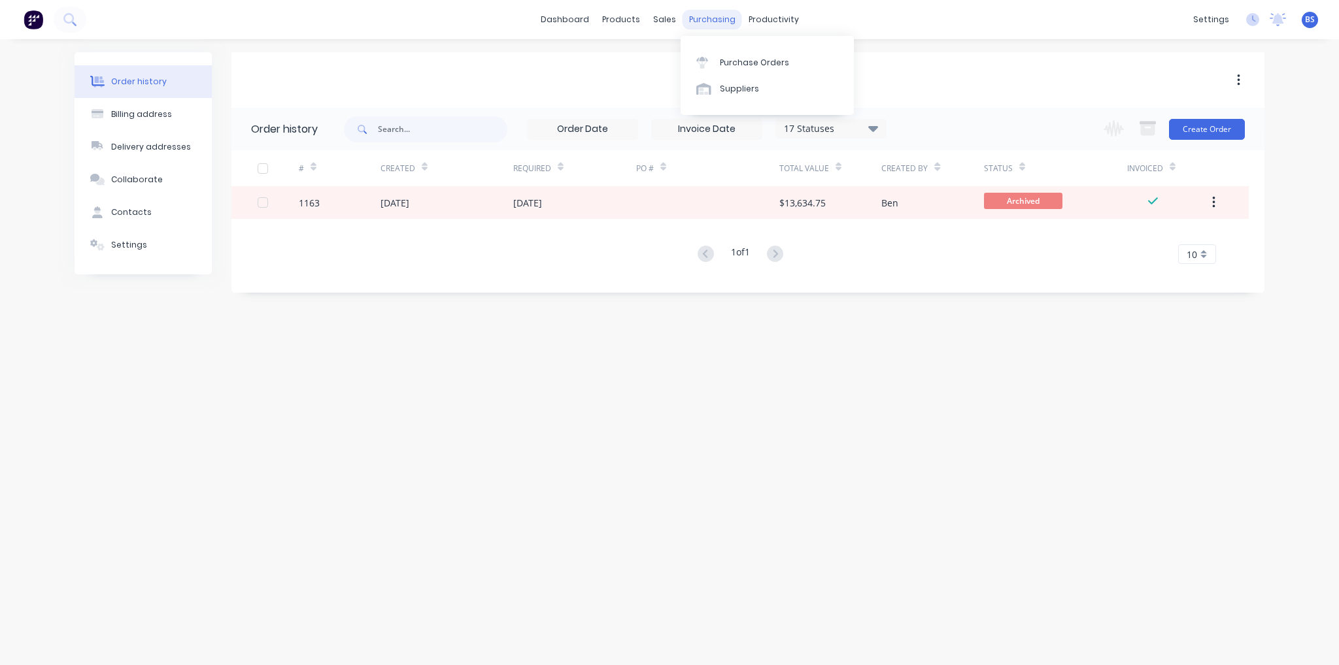
click at [722, 16] on div "purchasing" at bounding box center [711, 20] width 59 height 20
click at [805, 148] on link "Timesheets" at bounding box center [823, 142] width 173 height 26
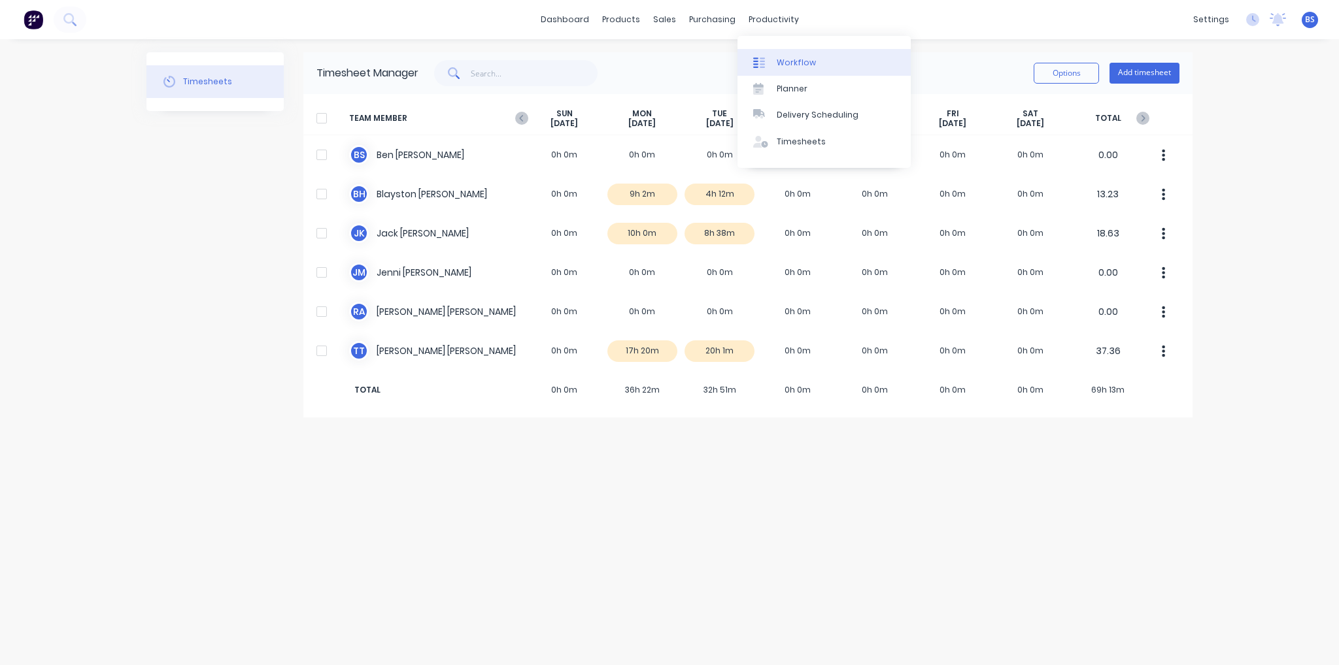
click at [782, 69] on link "Workflow" at bounding box center [823, 62] width 173 height 26
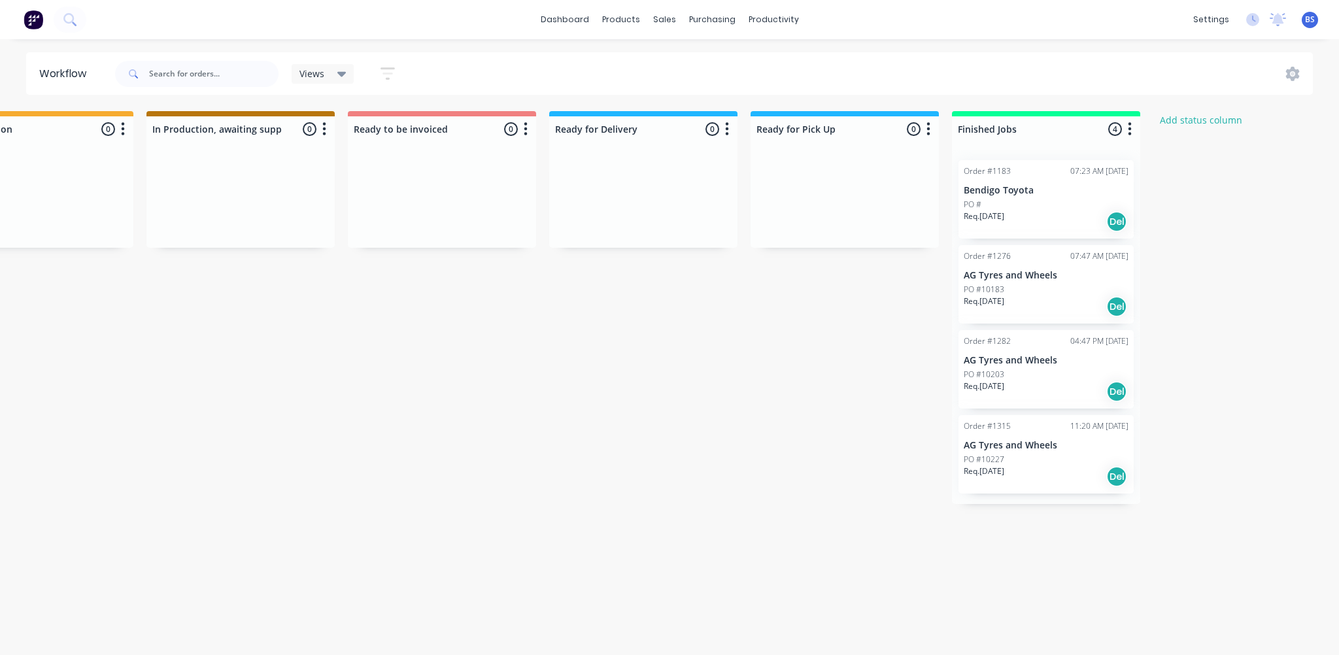
scroll to position [0, 841]
